Goal: Transaction & Acquisition: Subscribe to service/newsletter

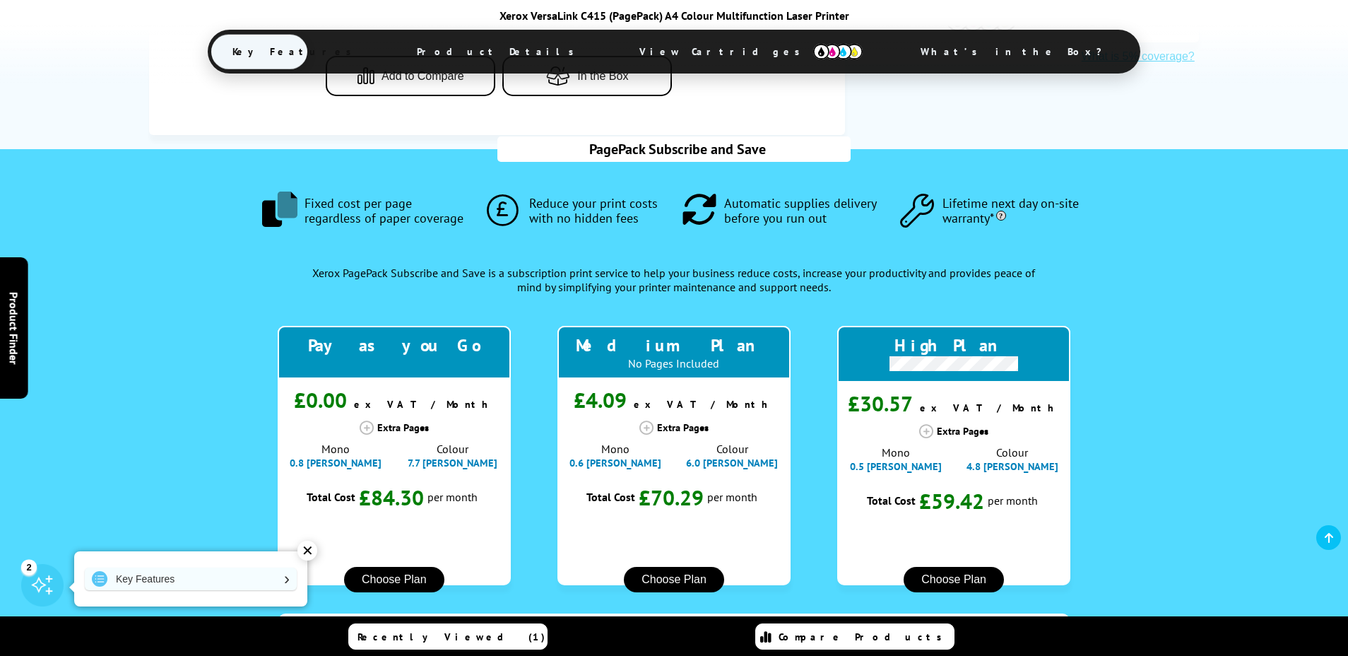
scroll to position [799, 0]
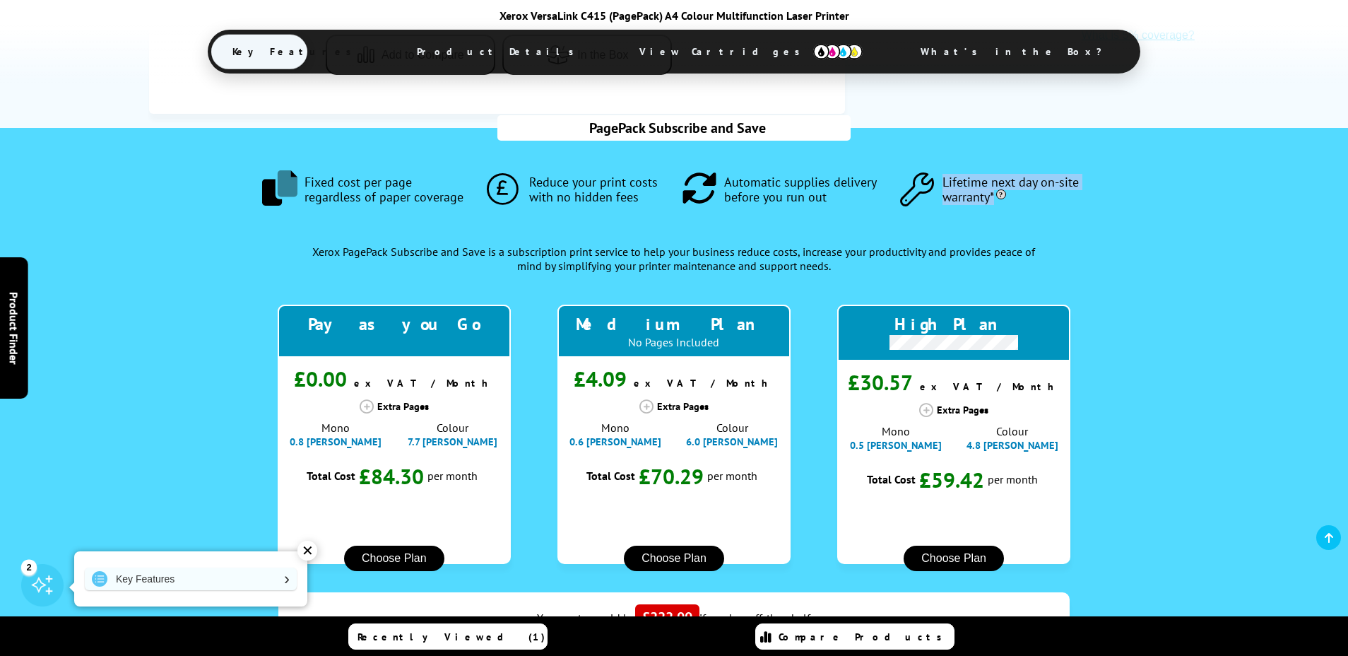
drag, startPoint x: 943, startPoint y: 177, endPoint x: 1004, endPoint y: 196, distance: 63.5
click at [1005, 196] on span "Lifetime next day on-site warranty*" at bounding box center [1013, 189] width 143 height 30
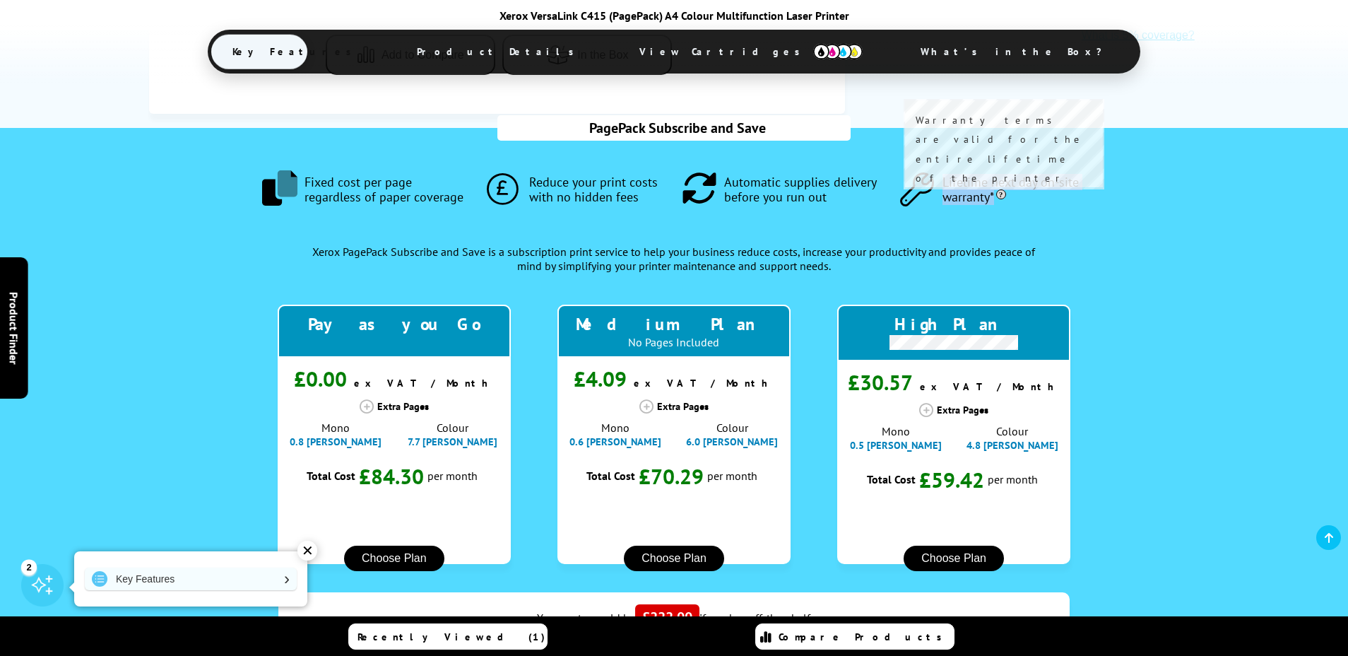
click at [1001, 194] on span at bounding box center [1003, 194] width 19 height 10
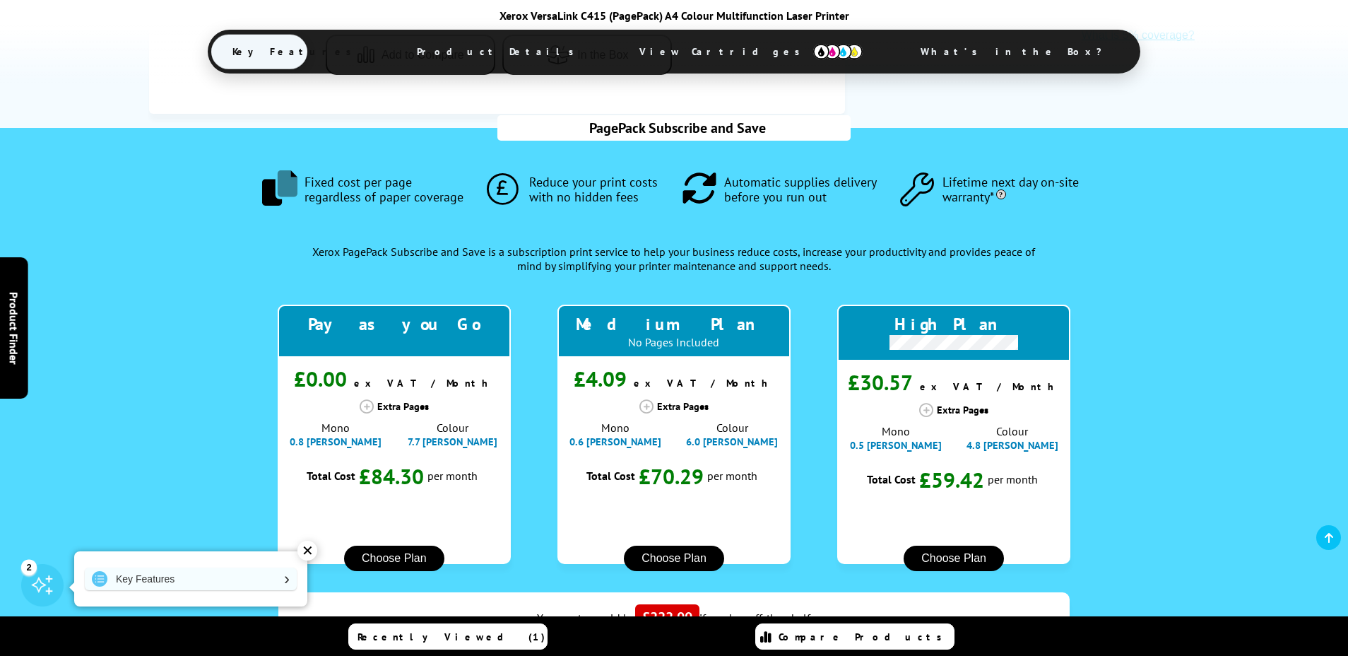
drag, startPoint x: 992, startPoint y: 197, endPoint x: 940, endPoint y: 175, distance: 56.0
click at [940, 175] on li "Lifetime next day on-site warranty*" at bounding box center [993, 189] width 186 height 35
copy span "Lifetime next day on-site warranty"
click at [523, 183] on li "Reduce your print costs with no hidden fees" at bounding box center [576, 190] width 178 height 32
drag, startPoint x: 718, startPoint y: 172, endPoint x: 1064, endPoint y: 194, distance: 346.1
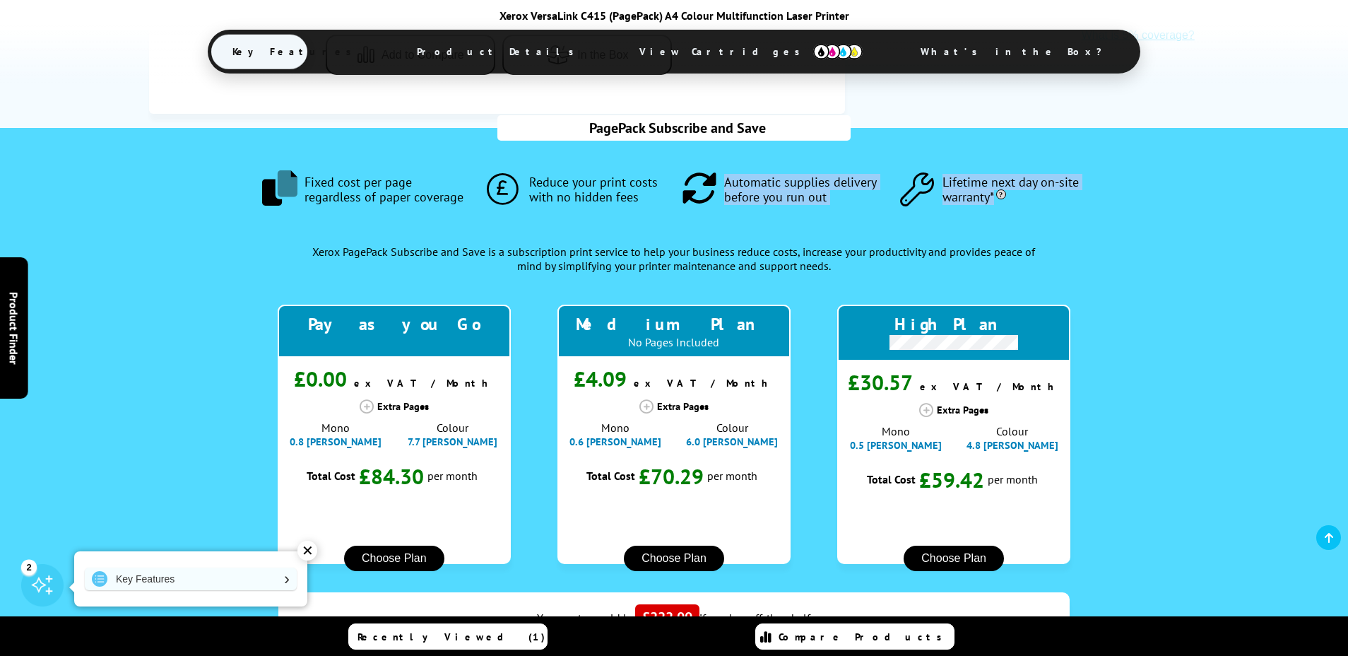
click at [1064, 194] on ul ".fa-secondary { opacity: .4 } Fixed cost per page regardless of paper coverage …" at bounding box center [673, 172] width 839 height 88
copy ul "Automatic supplies delivery before you run out Lifetime next day on-site warran…"
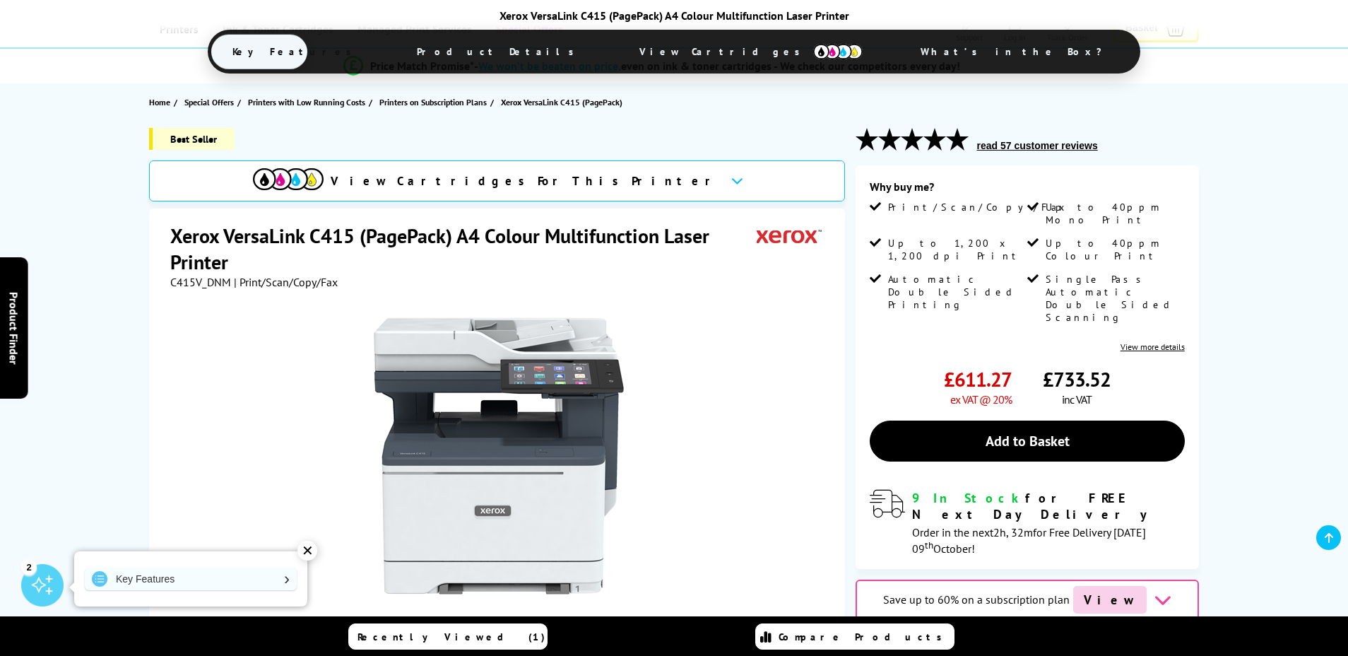
scroll to position [0, 0]
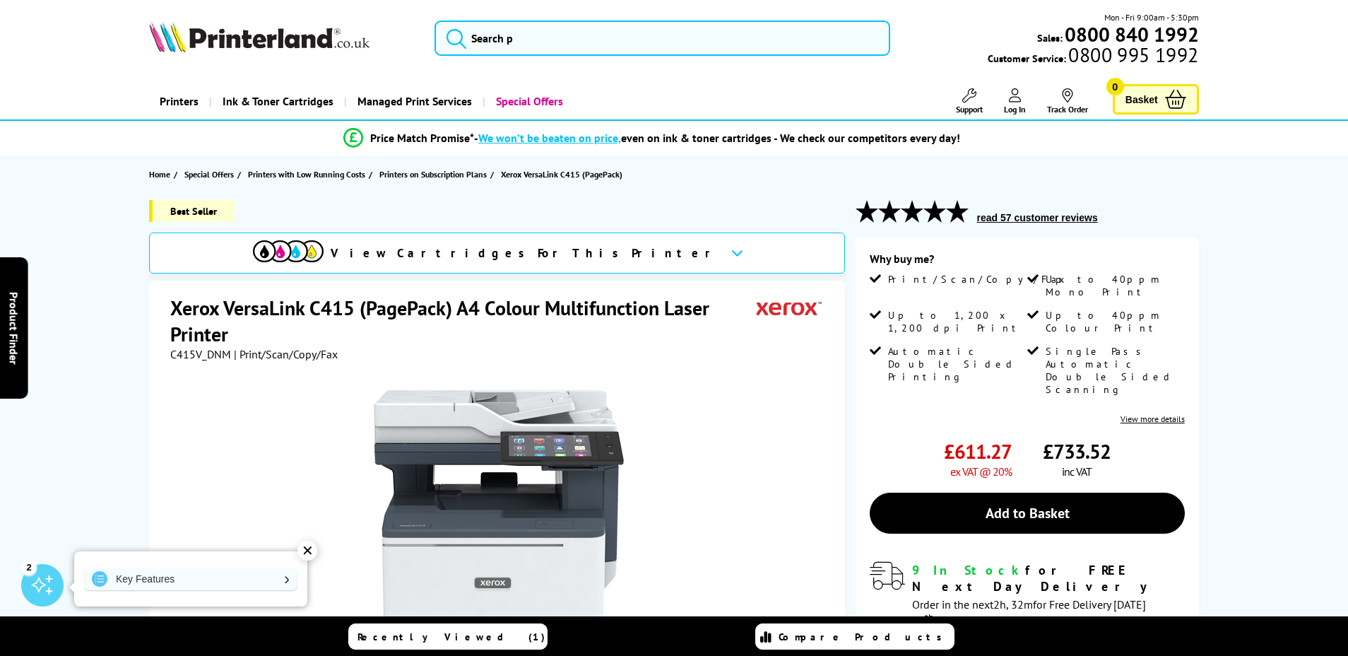
click at [238, 23] on img at bounding box center [259, 36] width 220 height 31
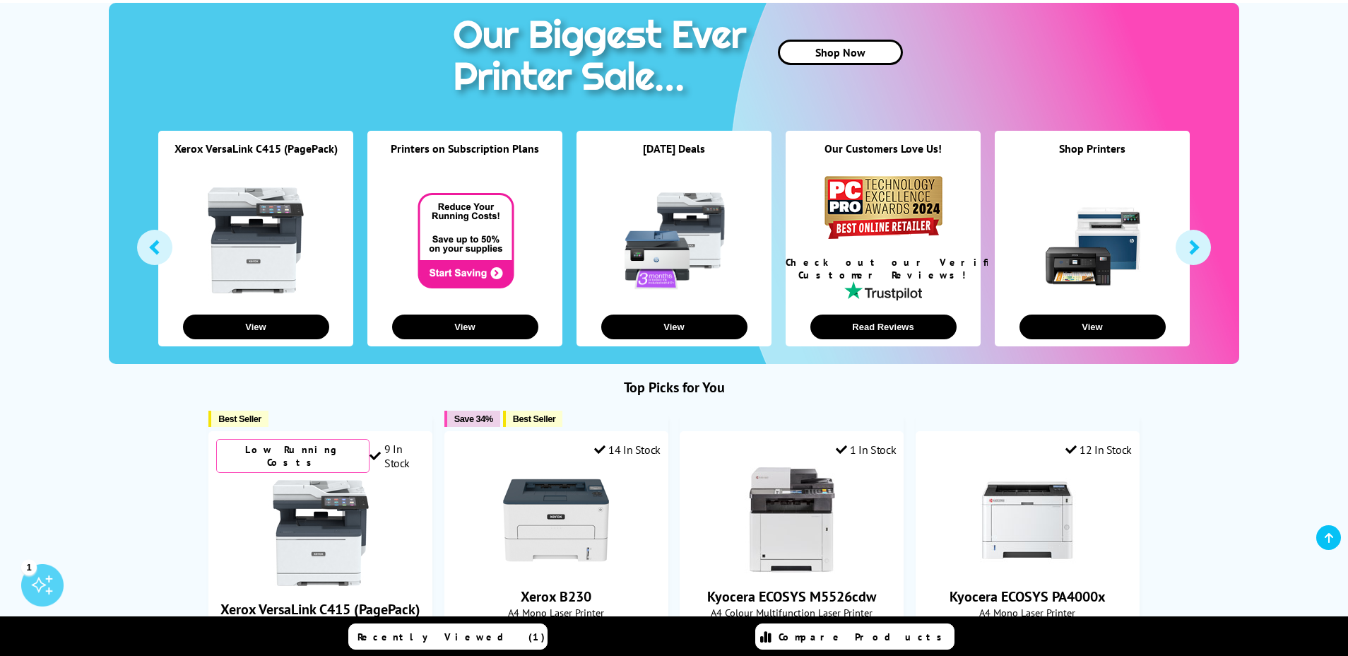
scroll to position [153, 0]
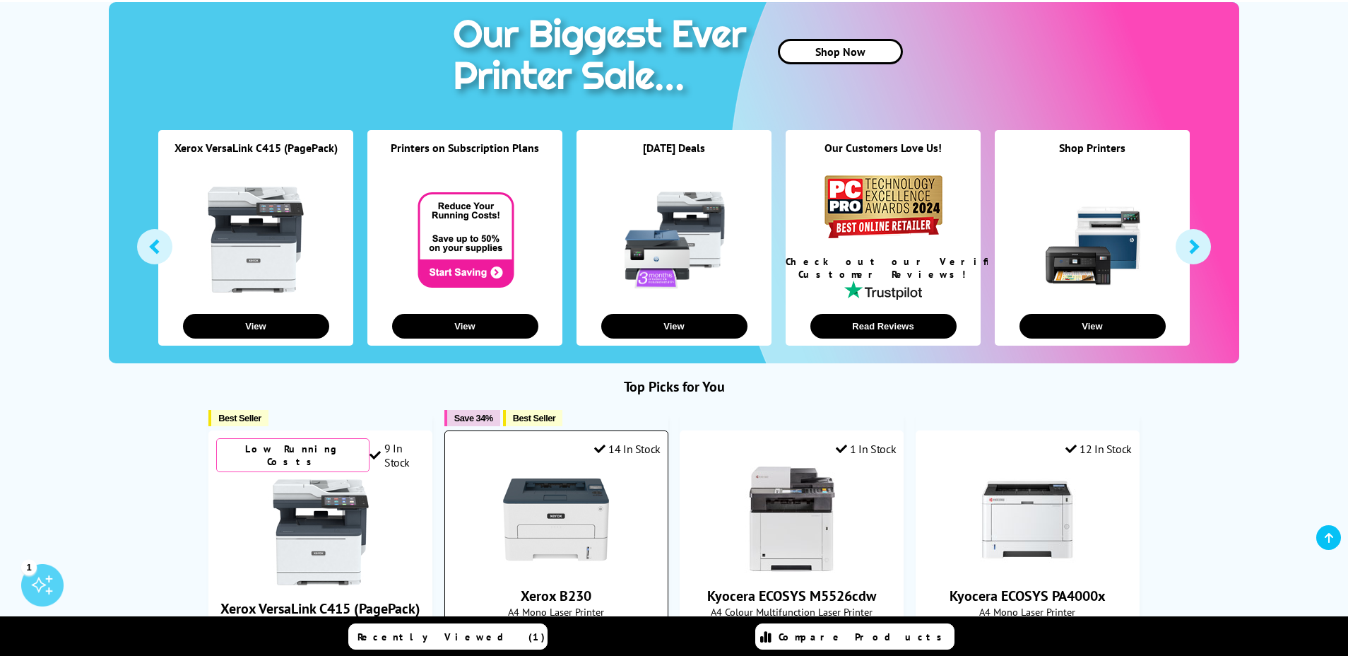
click at [564, 470] on img at bounding box center [556, 519] width 106 height 106
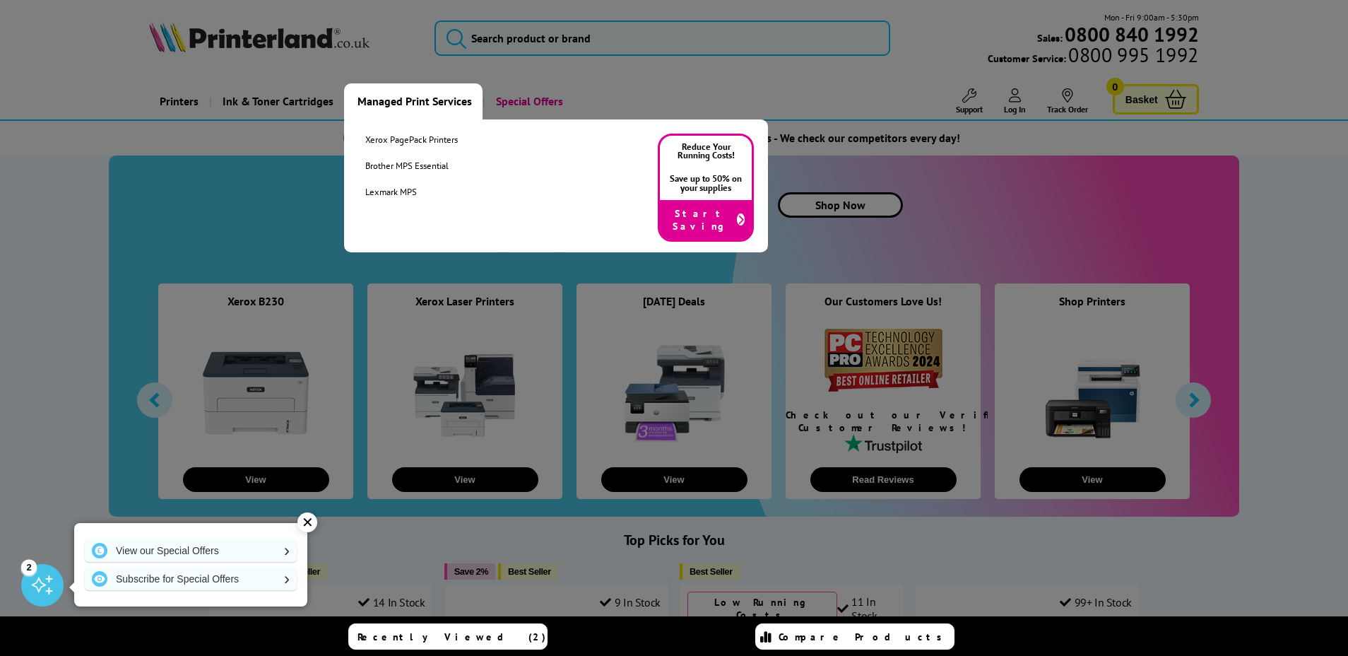
click at [429, 109] on link "Managed Print Services" at bounding box center [413, 101] width 138 height 36
